Goal: Task Accomplishment & Management: Manage account settings

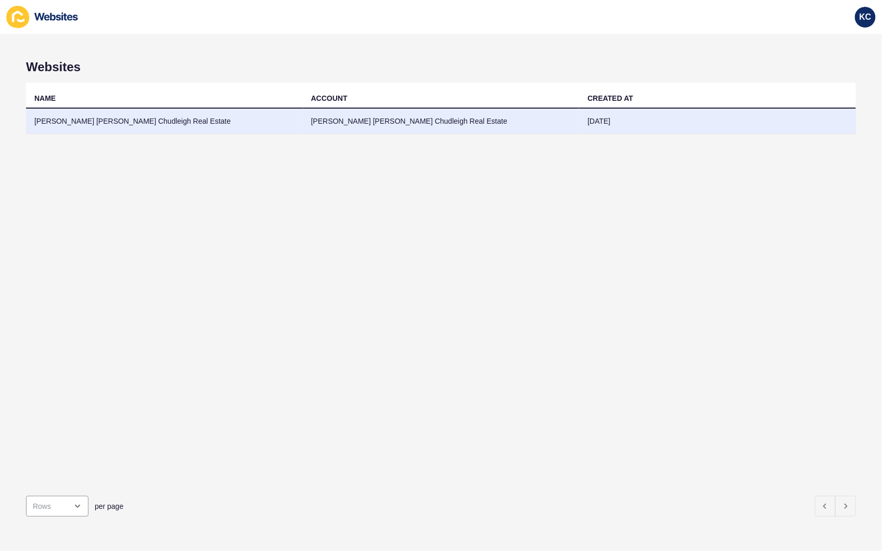
click at [132, 122] on td "[PERSON_NAME] [PERSON_NAME] Chudleigh Real Estate" at bounding box center [164, 121] width 277 height 25
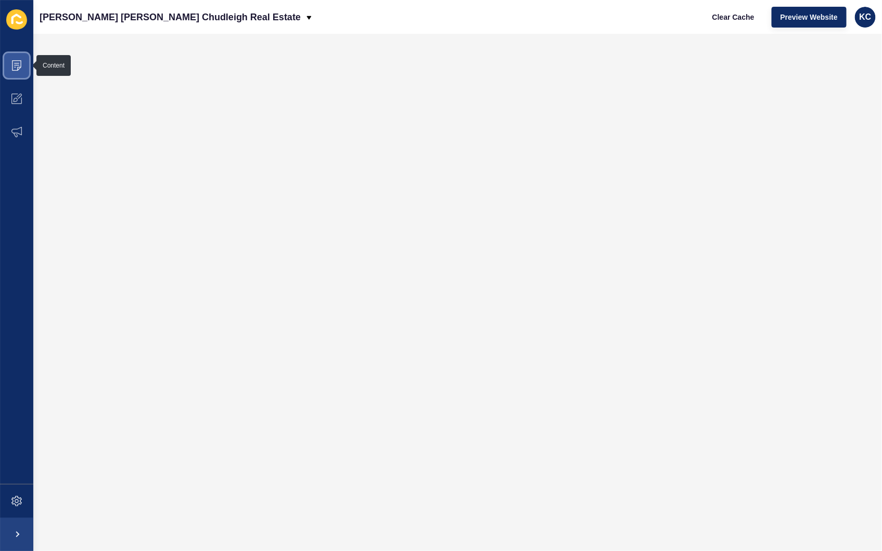
click at [17, 69] on icon at bounding box center [16, 65] width 10 height 10
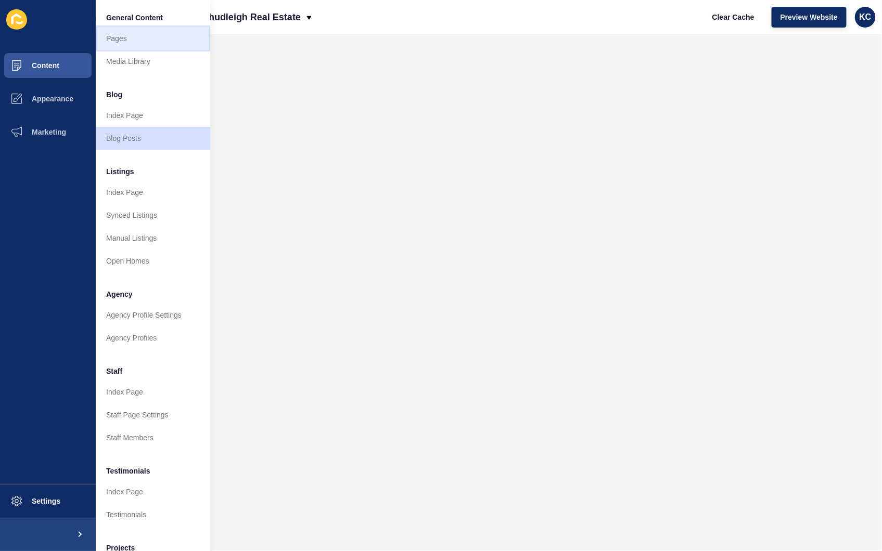
click at [134, 38] on link "Pages" at bounding box center [153, 38] width 114 height 23
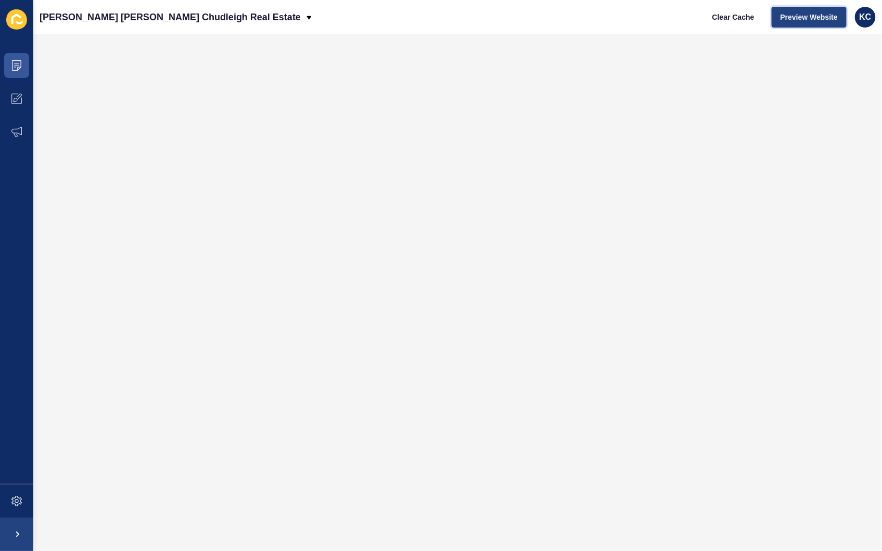
click at [814, 13] on span "Preview Website" at bounding box center [808, 17] width 57 height 10
click at [802, 18] on span "Preview Website" at bounding box center [808, 17] width 57 height 10
click at [23, 70] on span at bounding box center [16, 65] width 33 height 33
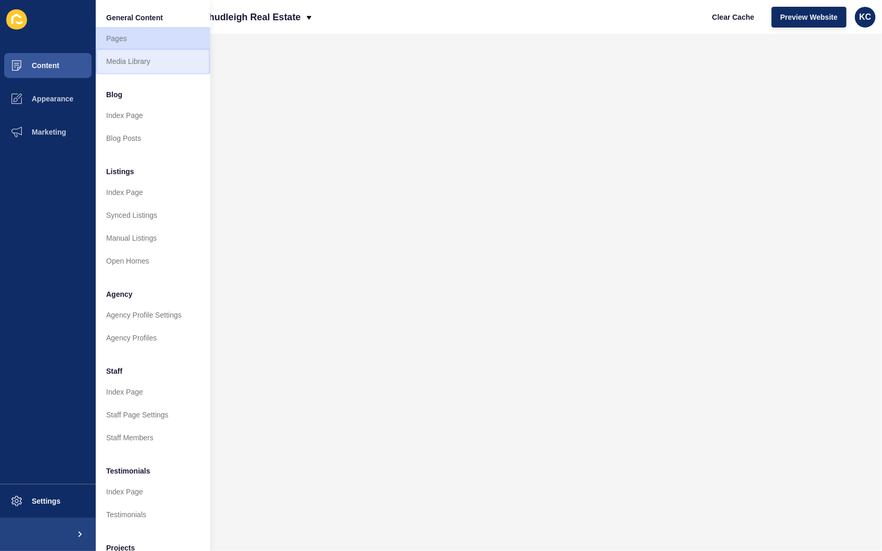
click at [107, 59] on link "Media Library" at bounding box center [153, 61] width 114 height 23
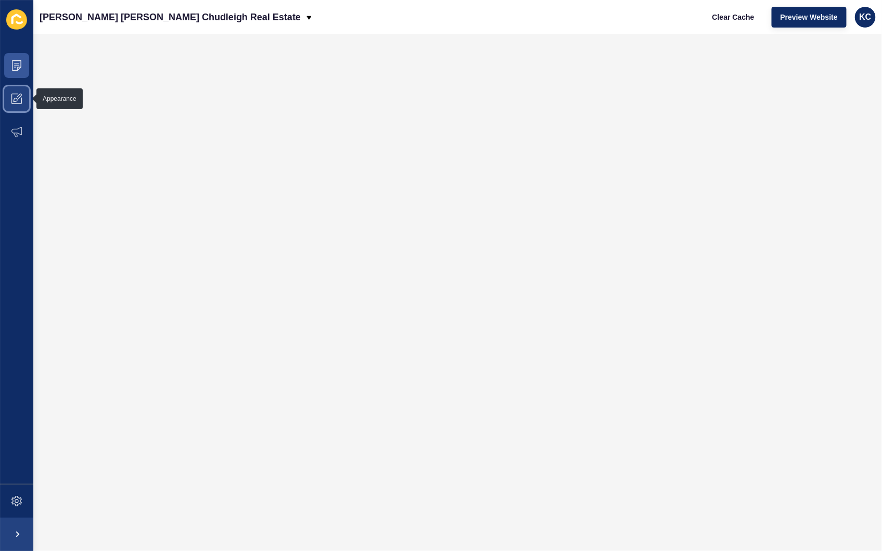
click at [16, 98] on icon at bounding box center [16, 100] width 4 height 4
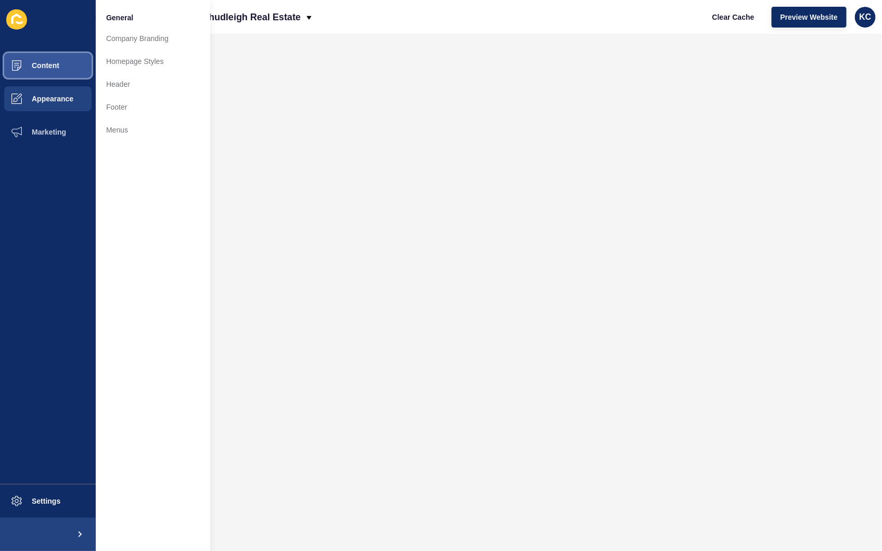
click at [26, 56] on span at bounding box center [16, 65] width 33 height 33
